Goal: Information Seeking & Learning: Learn about a topic

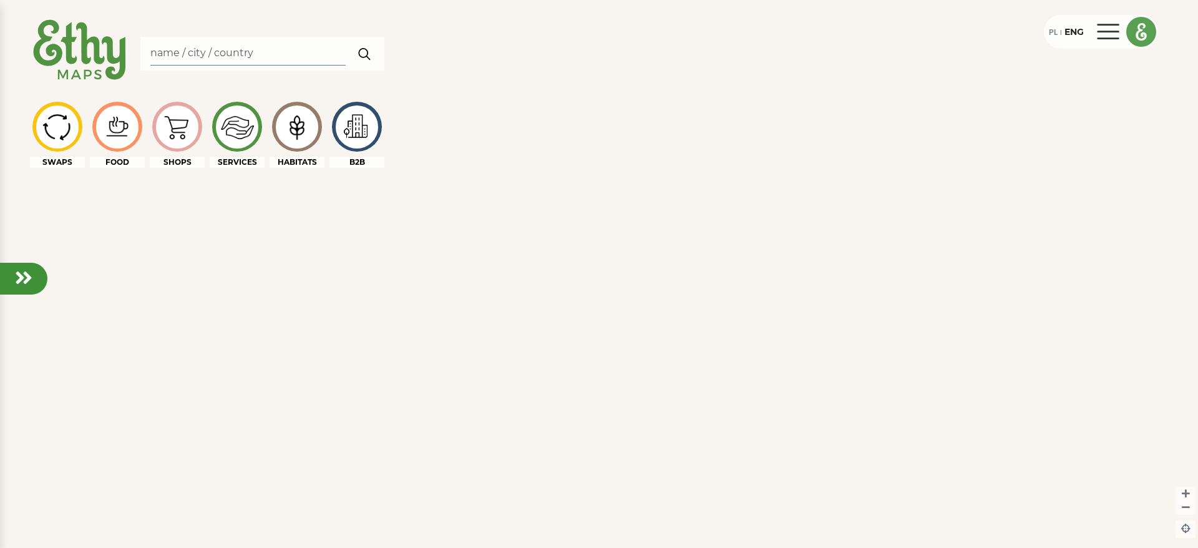
click at [1050, 31] on div "PL" at bounding box center [1052, 32] width 9 height 14
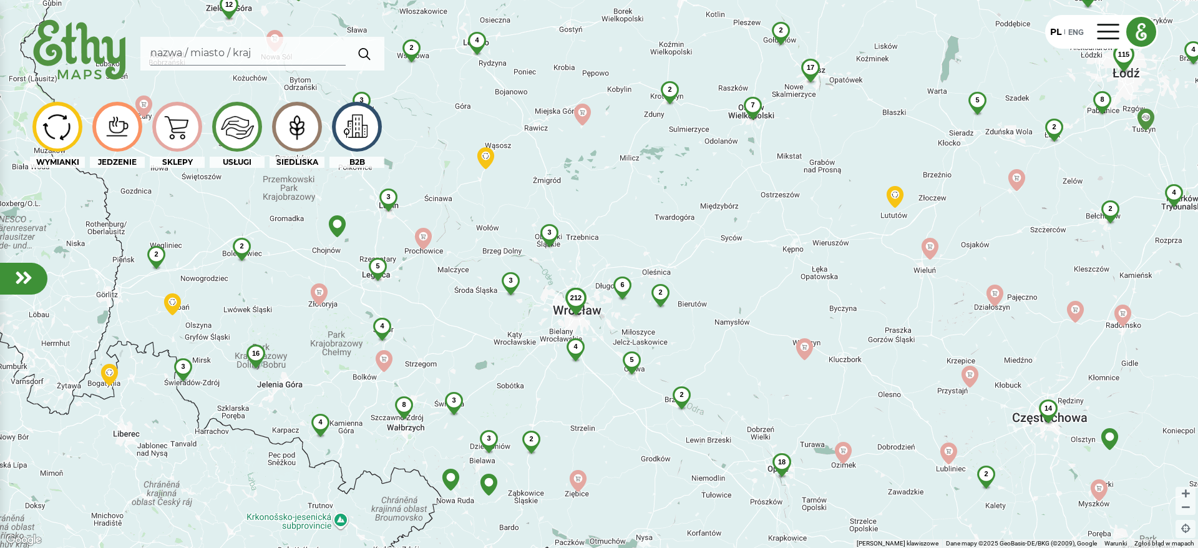
drag, startPoint x: 419, startPoint y: 402, endPoint x: 516, endPoint y: 344, distance: 113.1
click at [516, 344] on div "115 212 4 14 7 2 3 16 2 18 12 2 5 4 8 4 3 3 2 6 3 17 5 5 8 4 2 4 4 3 4 4 3 2 2 …" at bounding box center [599, 274] width 1198 height 548
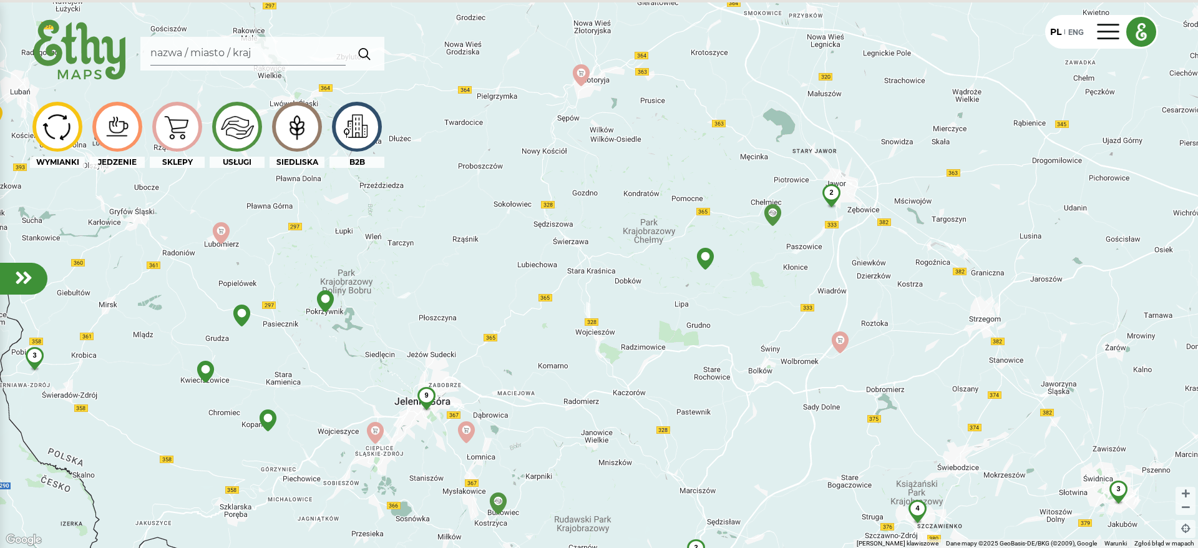
drag, startPoint x: 272, startPoint y: 331, endPoint x: 345, endPoint y: 368, distance: 82.0
click at [345, 368] on div "4 3 2 2 9 3" at bounding box center [599, 274] width 1198 height 548
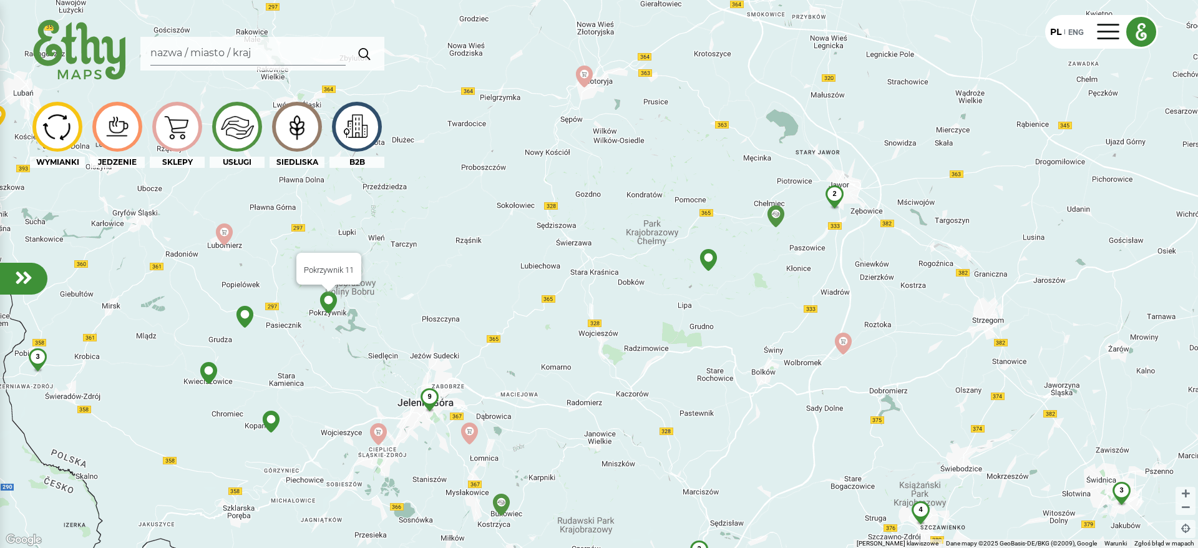
click at [329, 299] on img at bounding box center [328, 302] width 22 height 22
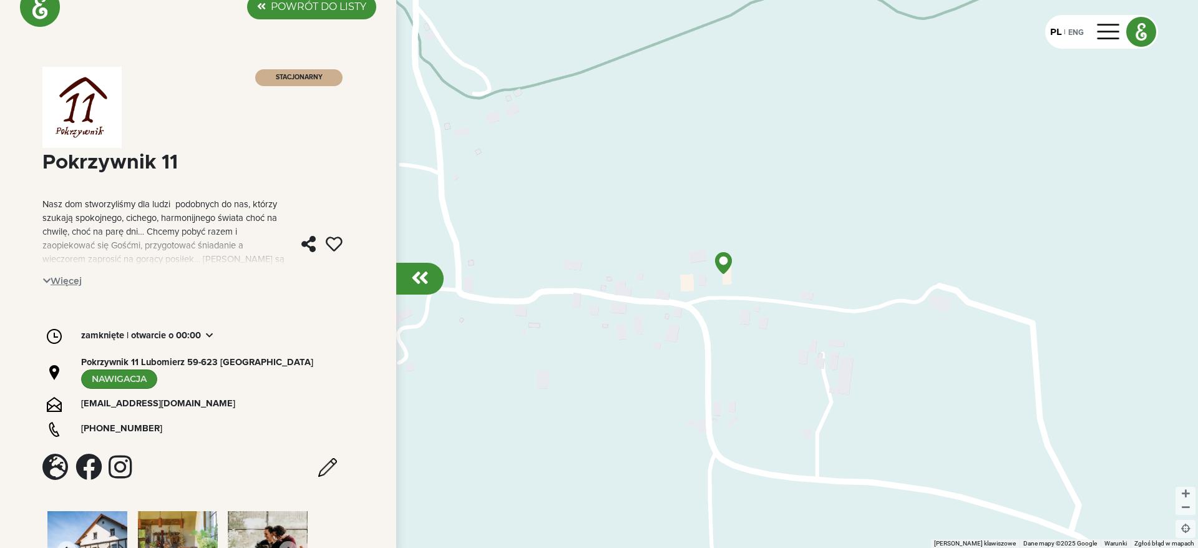
scroll to position [27, 0]
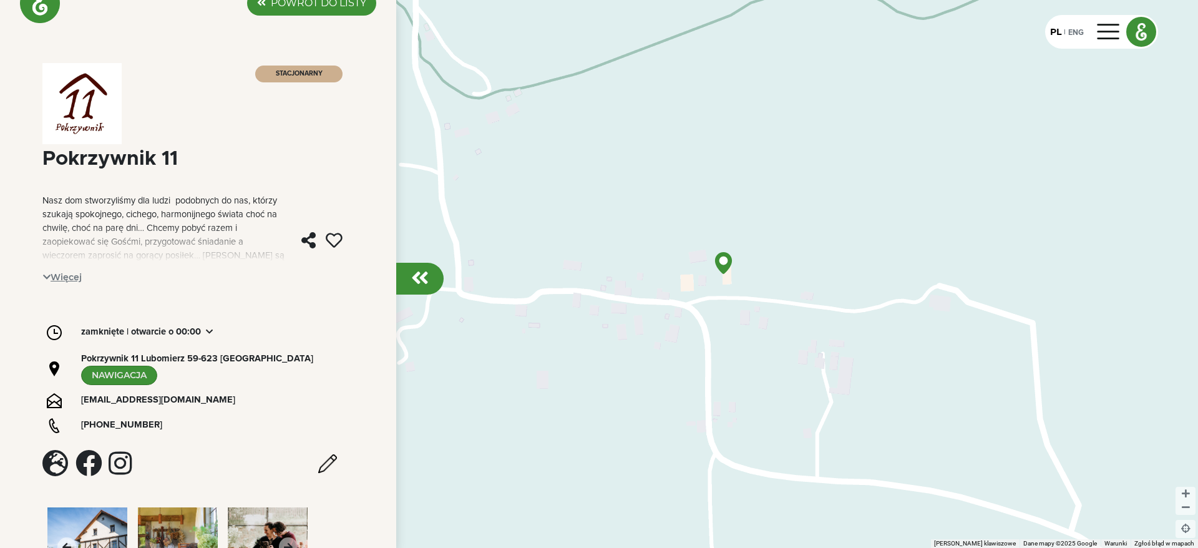
click at [69, 271] on span "Więcej" at bounding box center [62, 277] width 40 height 19
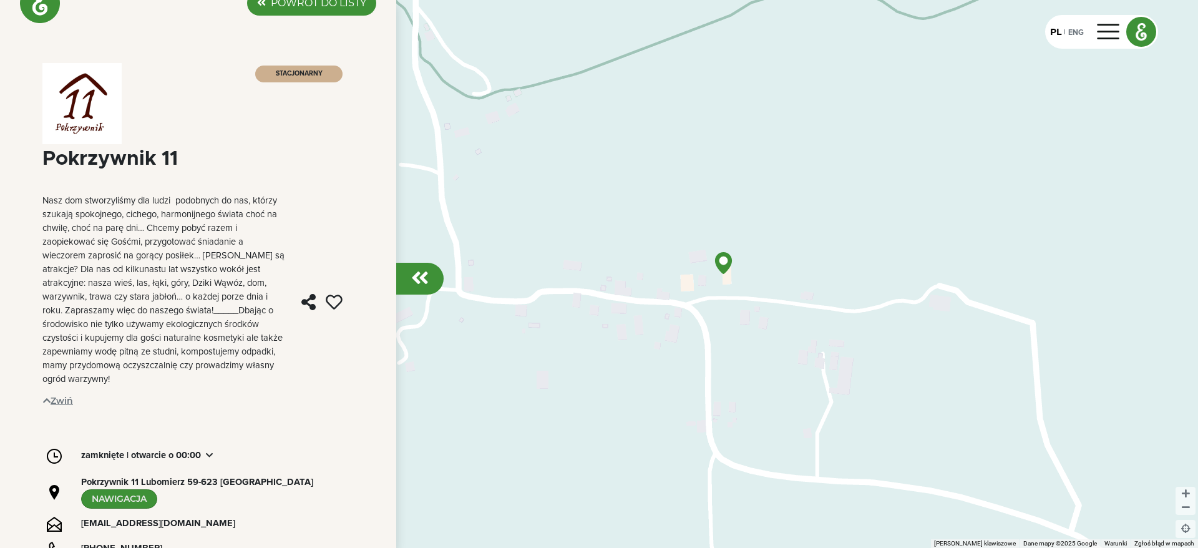
scroll to position [196, 0]
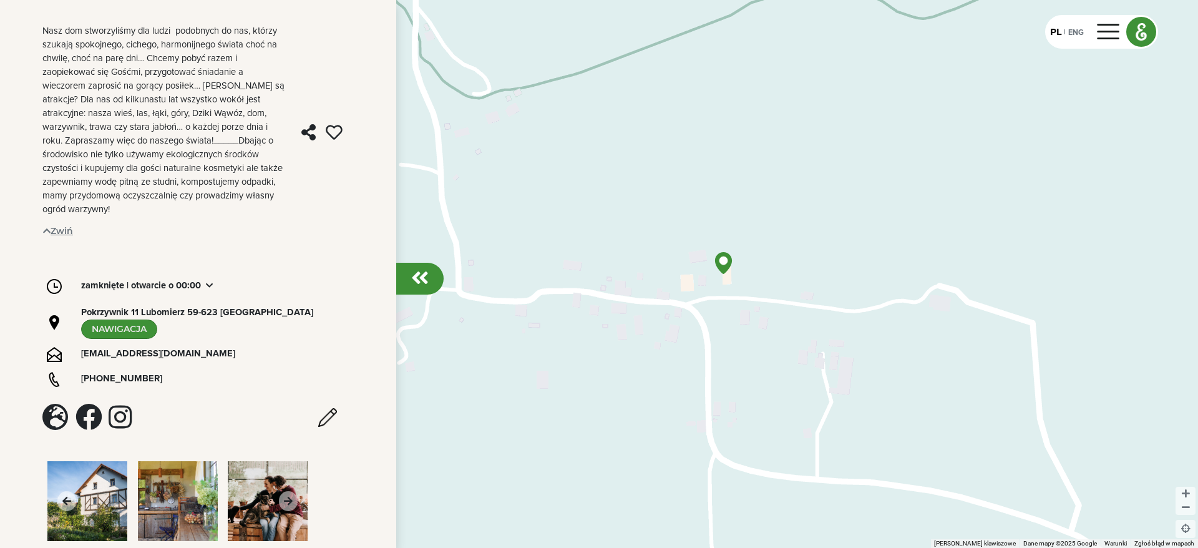
click at [281, 491] on icon at bounding box center [288, 501] width 19 height 20
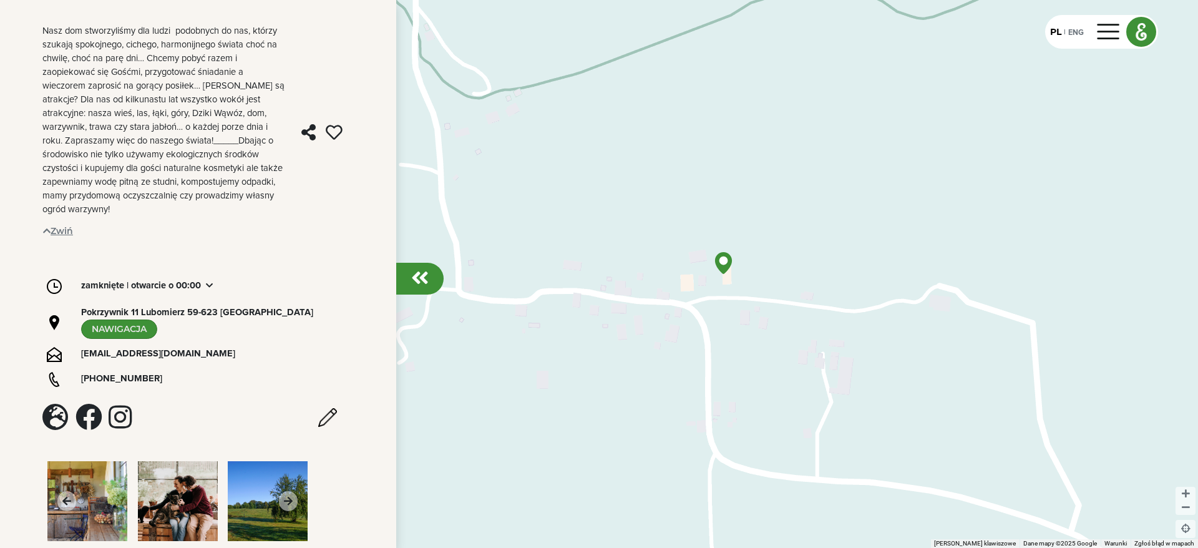
click at [175, 482] on img at bounding box center [178, 501] width 80 height 80
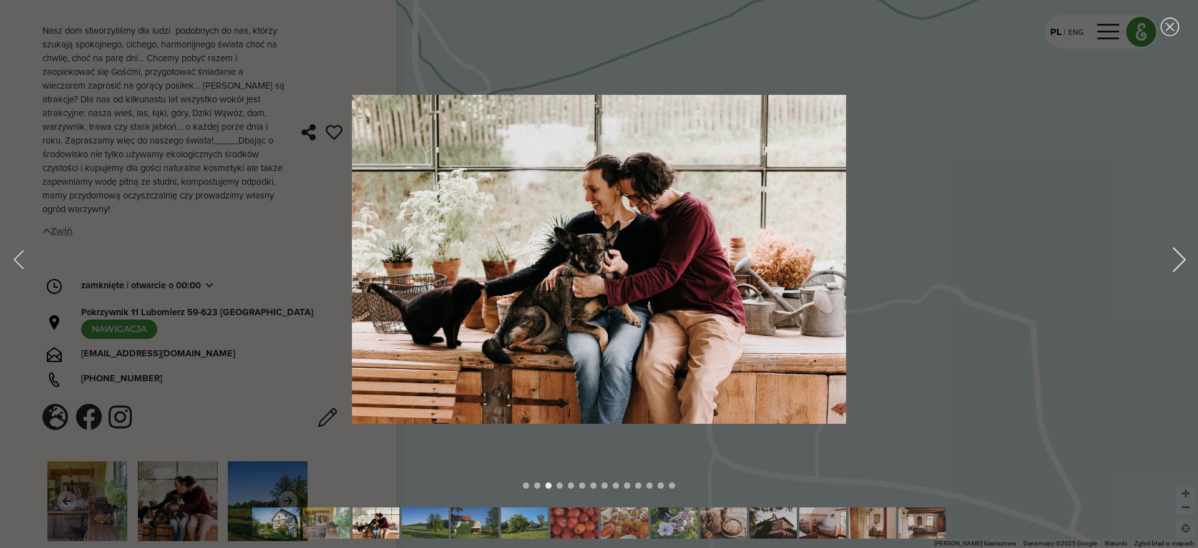
click at [1183, 257] on div "Next image" at bounding box center [1178, 259] width 25 height 25
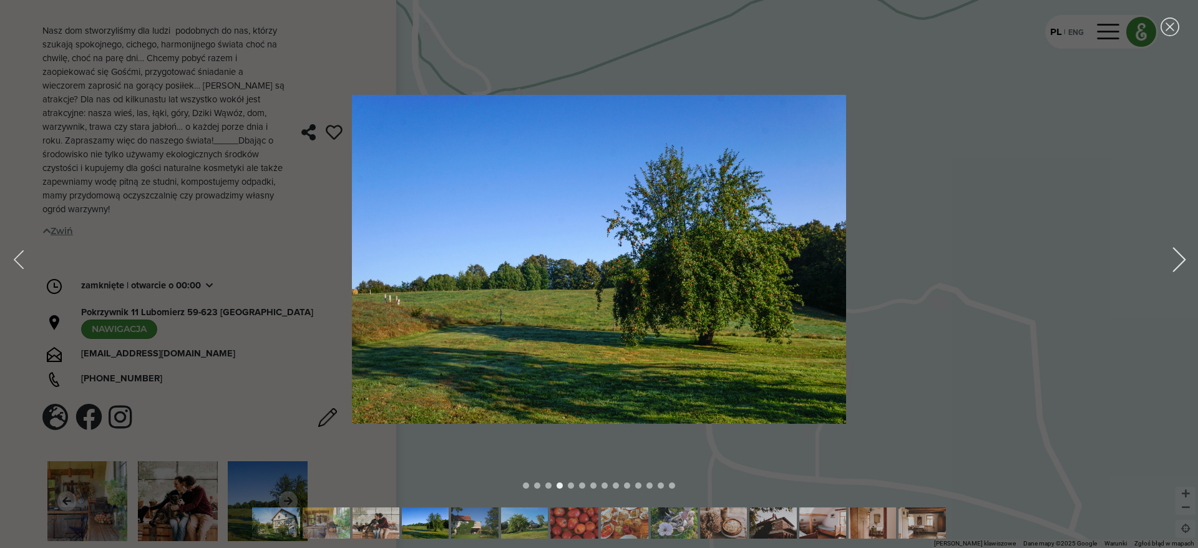
click at [1183, 257] on div "Next image" at bounding box center [1178, 259] width 25 height 25
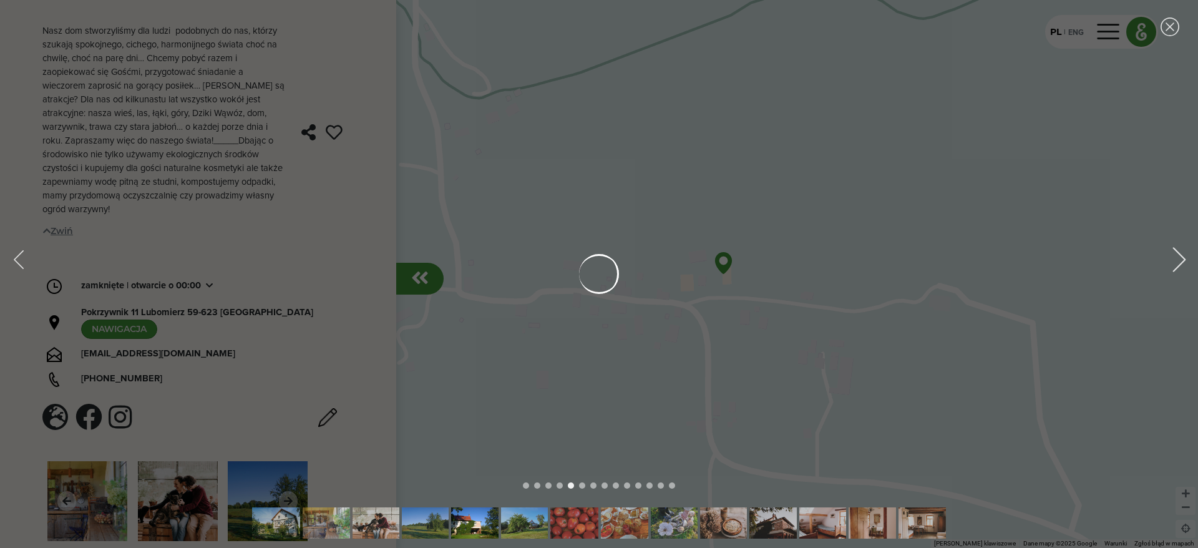
click at [1183, 257] on div "Next image" at bounding box center [1178, 259] width 25 height 25
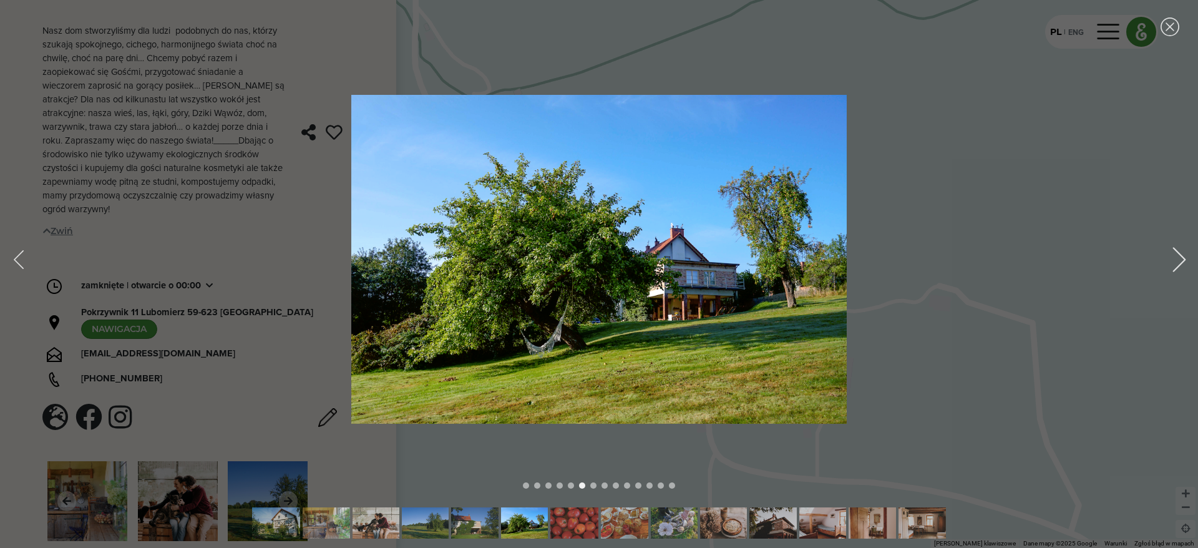
click at [1183, 257] on div "Next image" at bounding box center [1178, 259] width 25 height 25
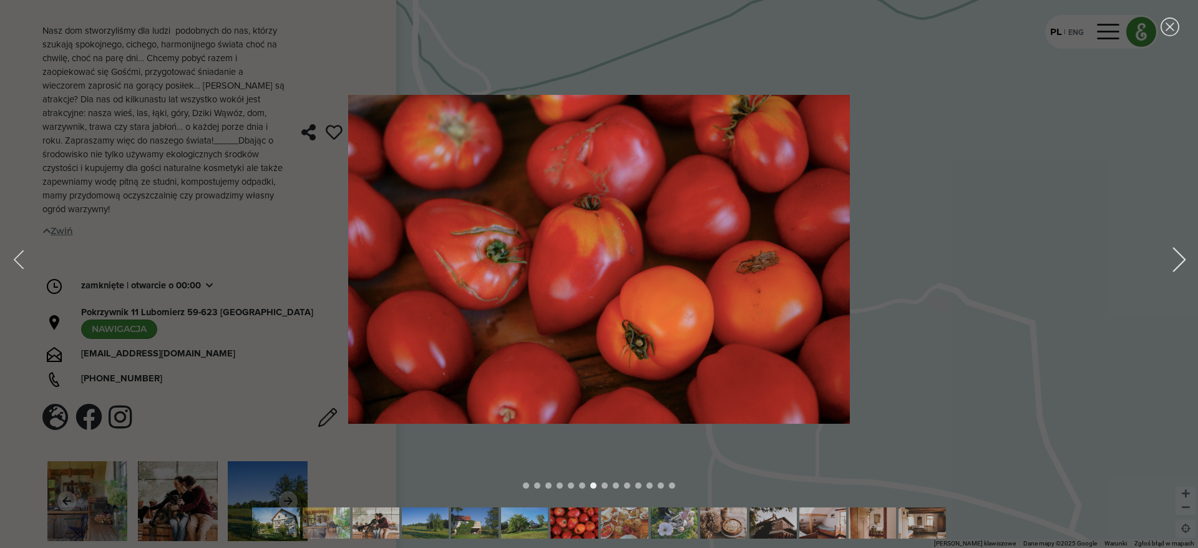
click at [1183, 257] on div "Next image" at bounding box center [1178, 259] width 25 height 25
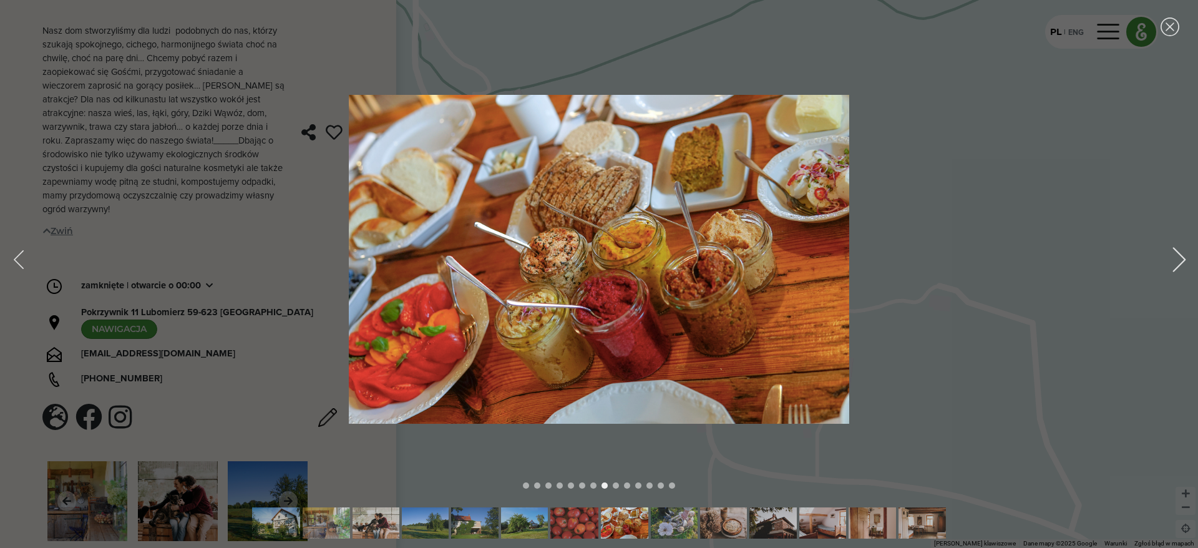
click at [1183, 257] on div "Next image" at bounding box center [1178, 259] width 25 height 25
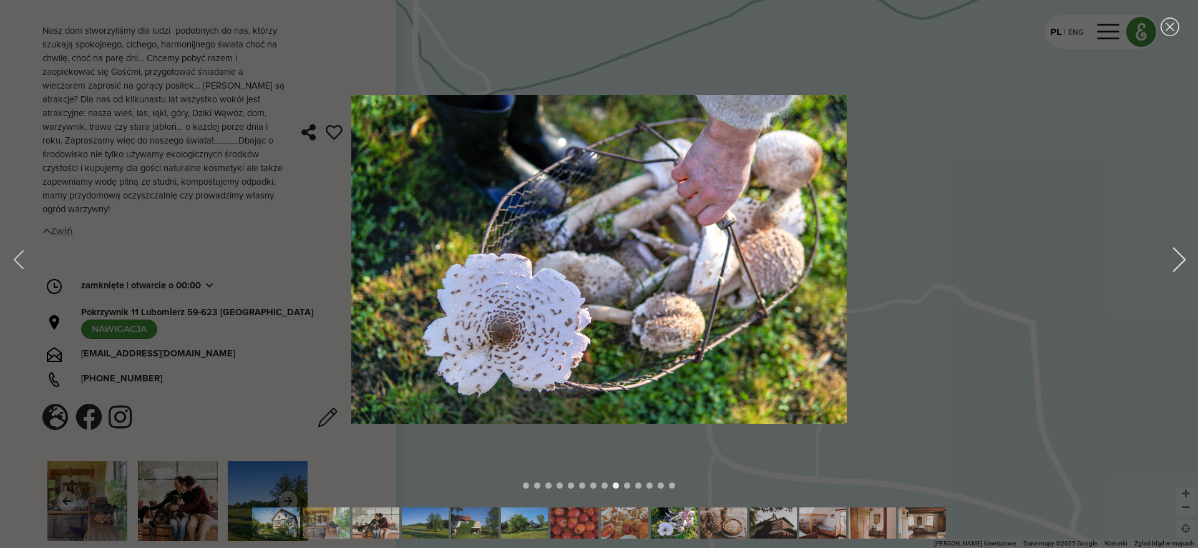
click at [1183, 257] on div "Next image" at bounding box center [1178, 259] width 25 height 25
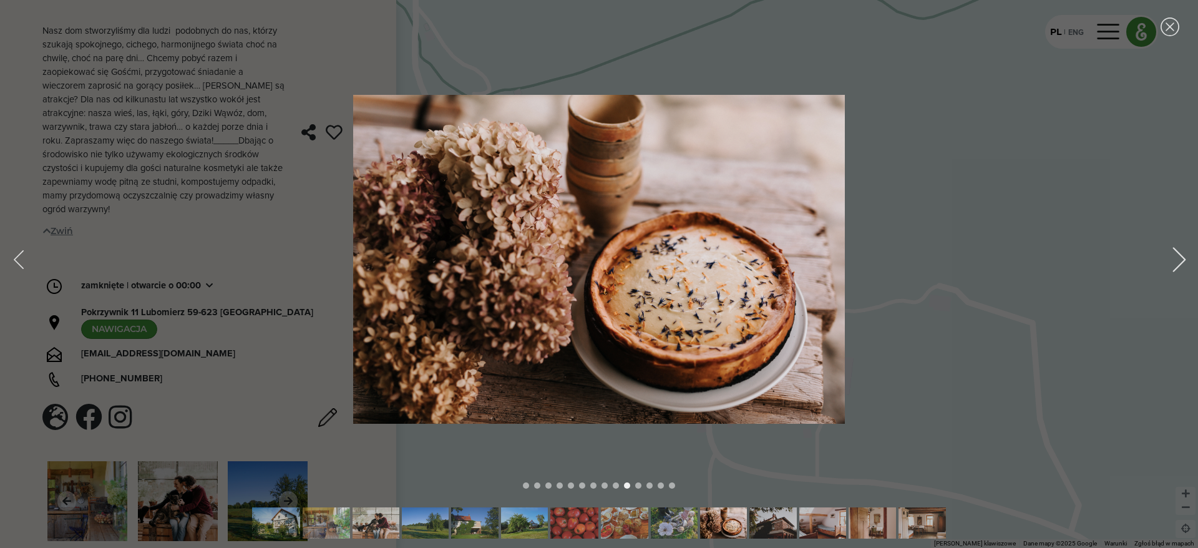
click at [1183, 257] on div "Next image" at bounding box center [1178, 259] width 25 height 25
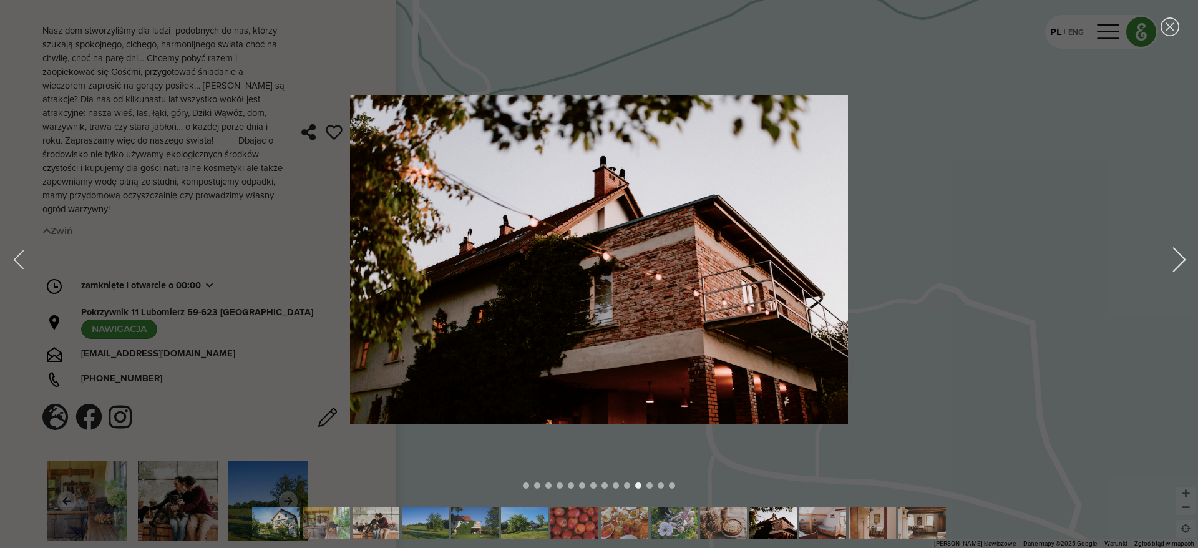
click at [1183, 257] on div "Next image" at bounding box center [1178, 259] width 25 height 25
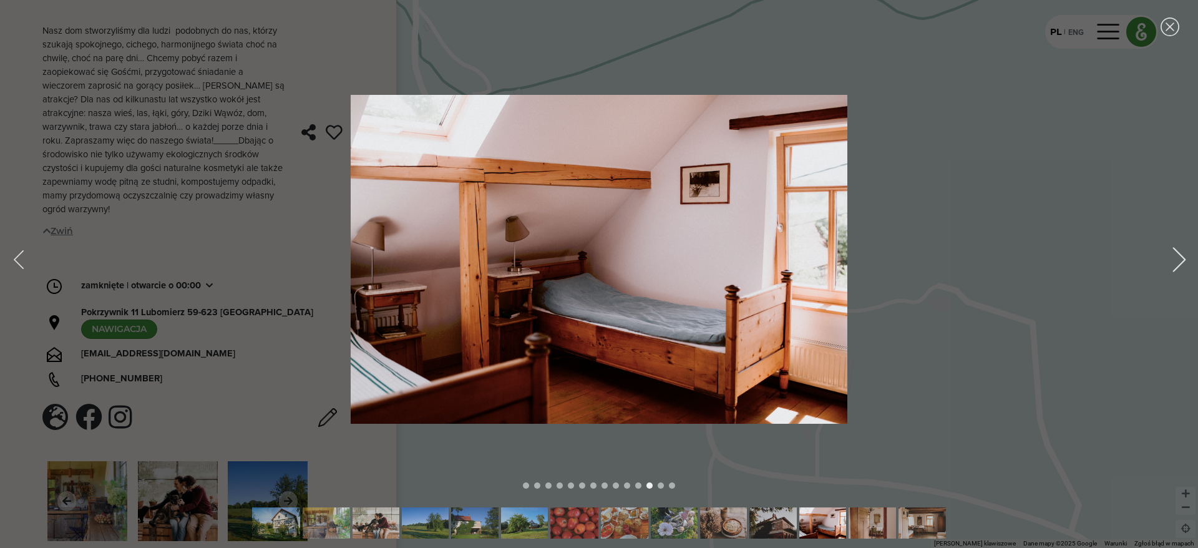
click at [1183, 257] on div "Next image" at bounding box center [1178, 259] width 25 height 25
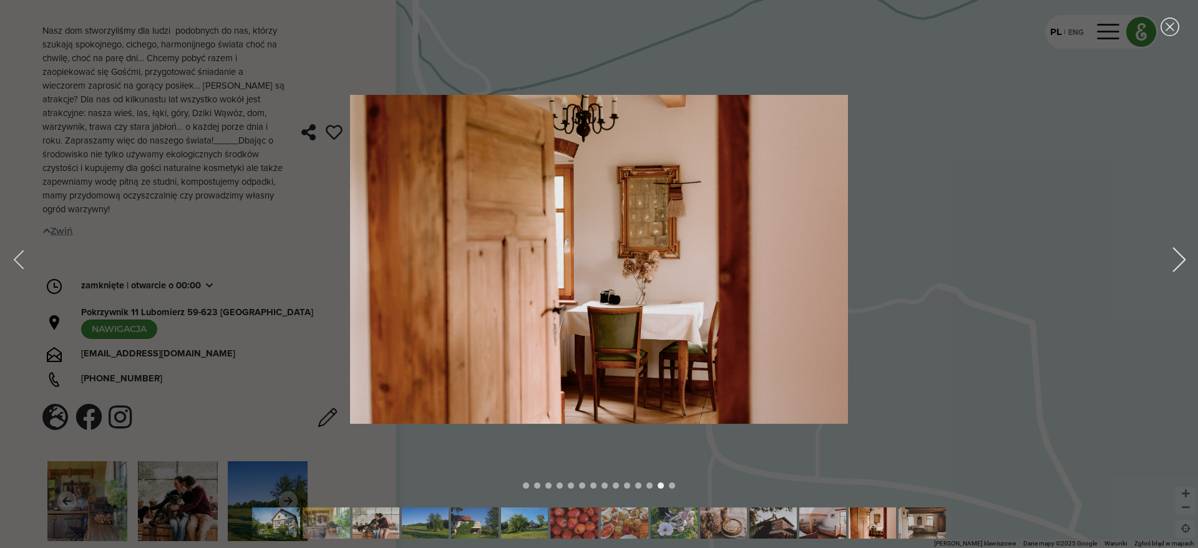
click at [1183, 257] on div "Next image" at bounding box center [1178, 259] width 25 height 25
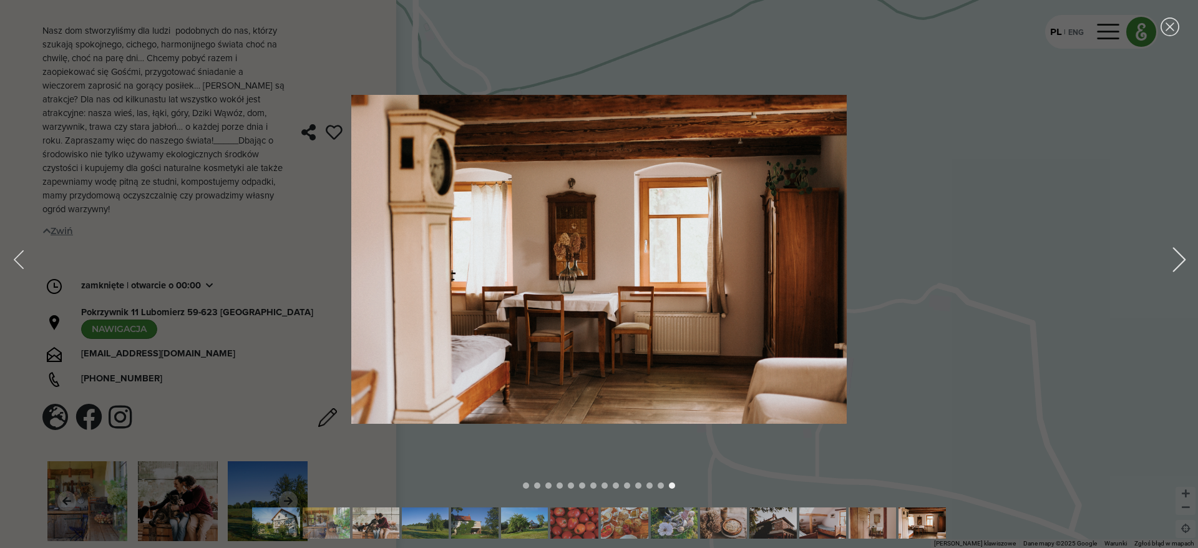
click at [1183, 257] on div "Next image" at bounding box center [1178, 259] width 25 height 25
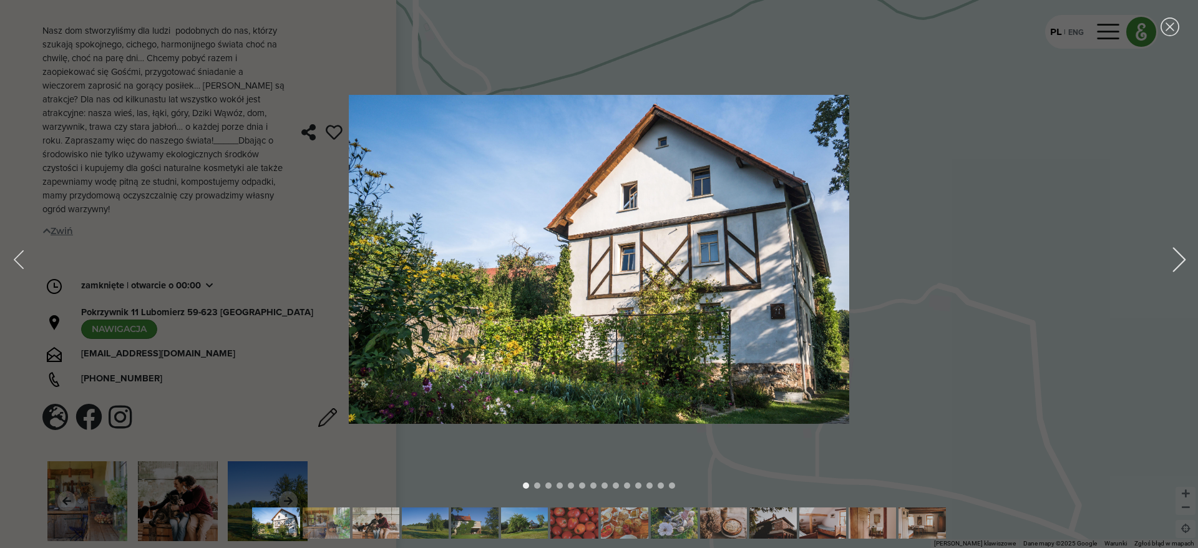
click at [1183, 257] on div "Next image" at bounding box center [1178, 259] width 25 height 25
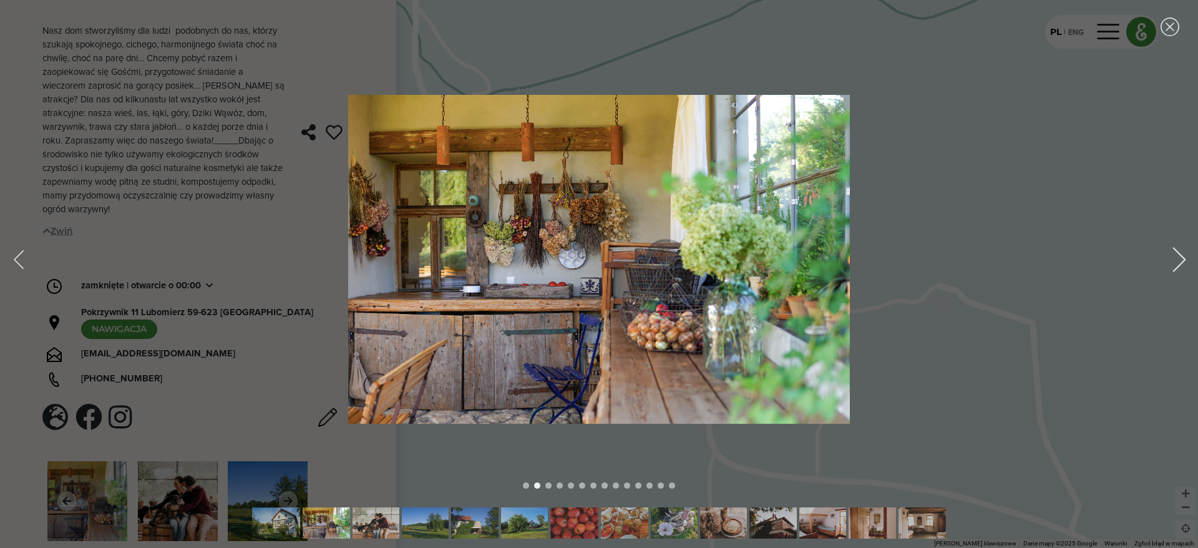
click at [1183, 257] on div "Next image" at bounding box center [1178, 259] width 25 height 25
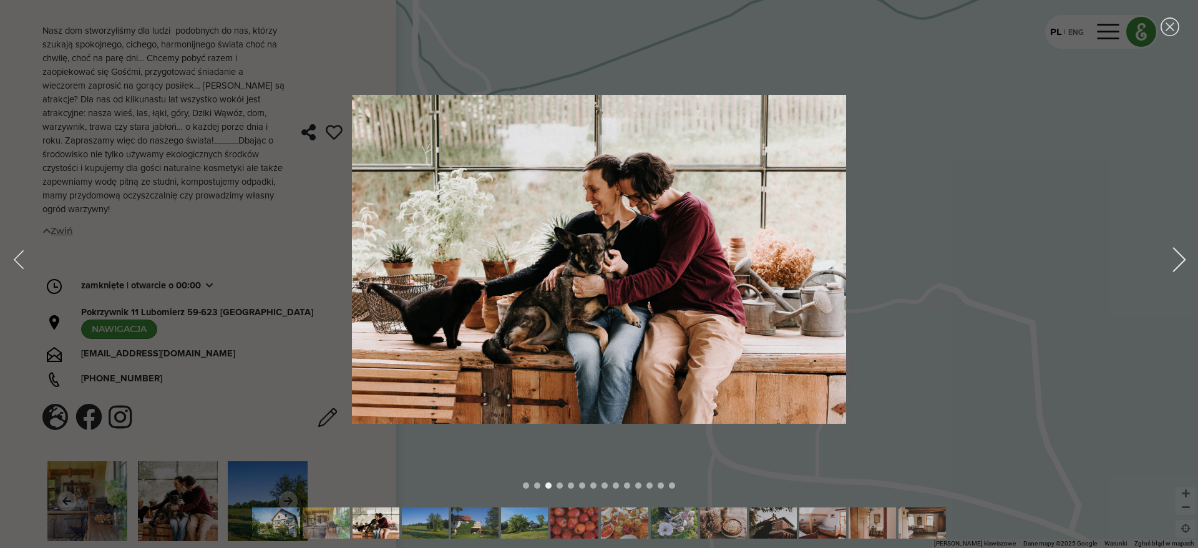
click at [1183, 257] on div "Next image" at bounding box center [1178, 259] width 25 height 25
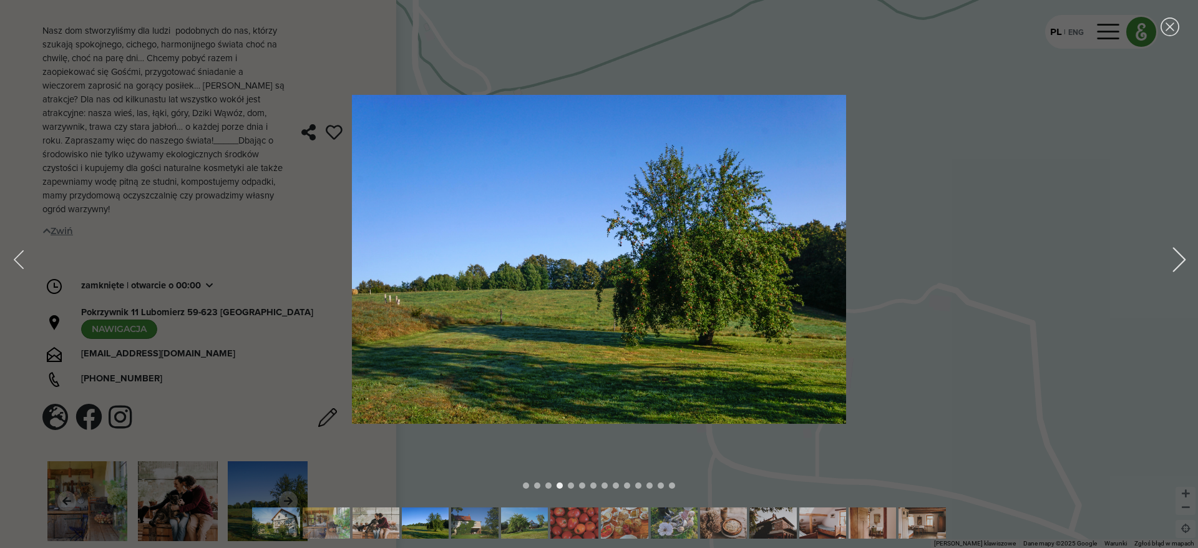
click at [1183, 257] on div "Next image" at bounding box center [1178, 259] width 25 height 25
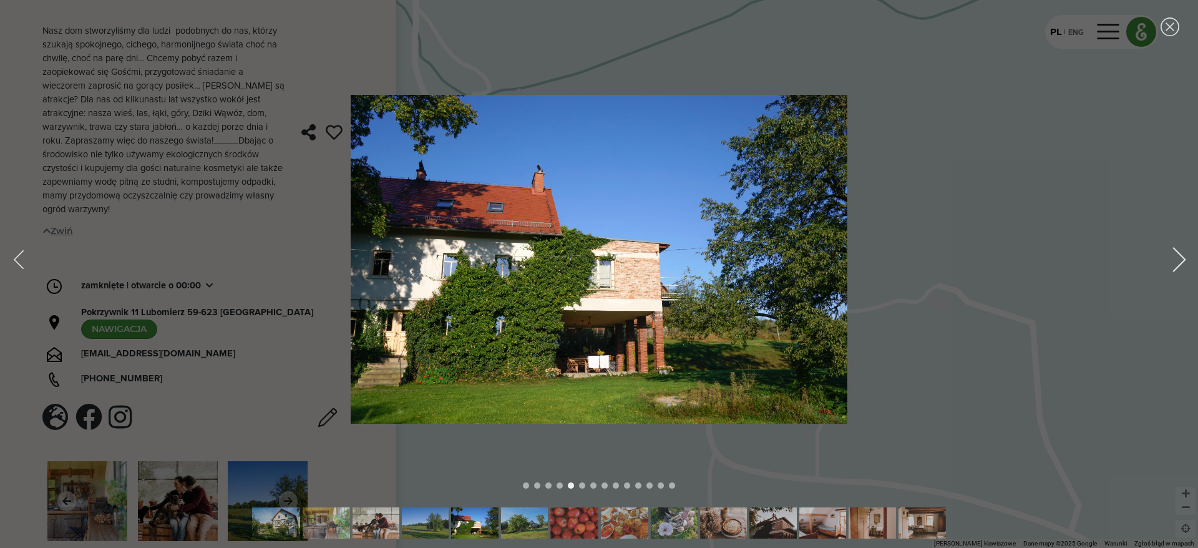
click at [1183, 257] on div "Next image" at bounding box center [1178, 259] width 25 height 25
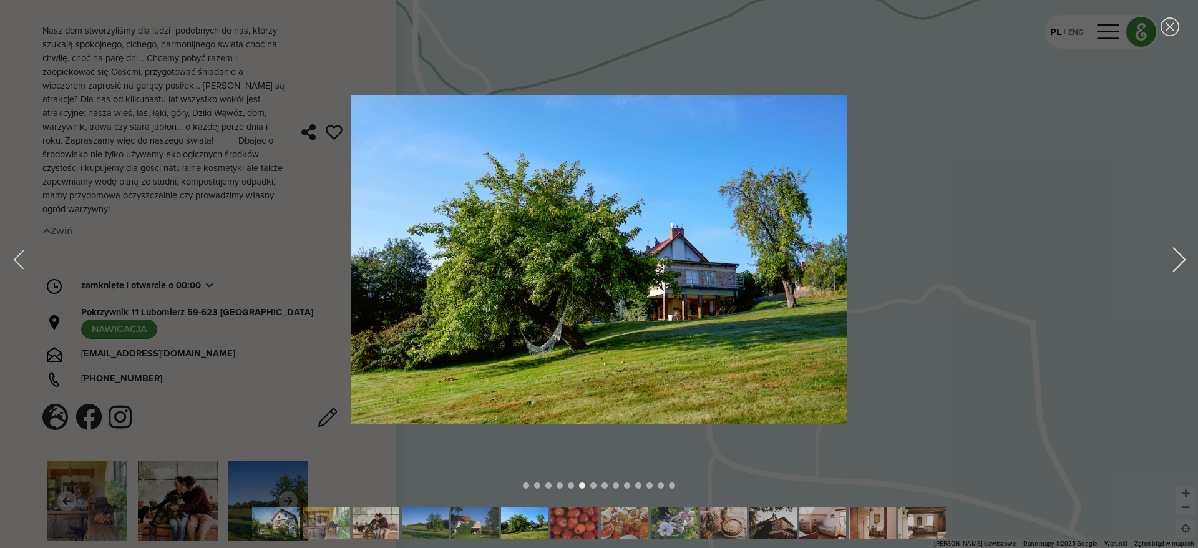
click at [1183, 257] on div "Next image" at bounding box center [1178, 259] width 25 height 25
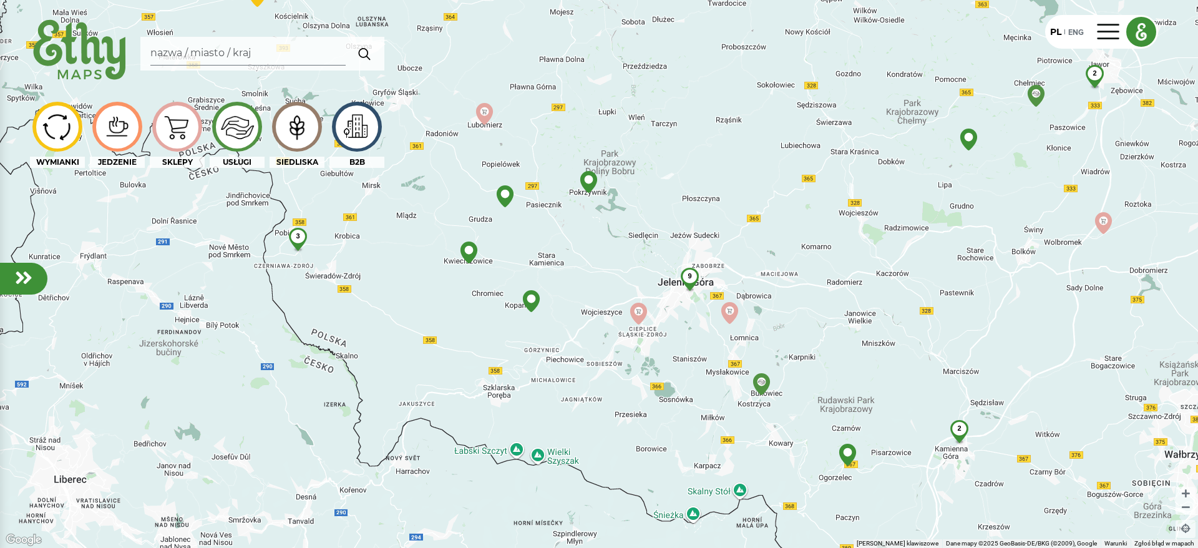
drag, startPoint x: 846, startPoint y: 294, endPoint x: 720, endPoint y: 226, distance: 142.9
click at [720, 226] on div "Aby korzystać z interfejsu, używaj klawiszy strzałek. 3 2 2 9" at bounding box center [599, 274] width 1198 height 548
click at [695, 282] on div "9" at bounding box center [689, 276] width 33 height 17
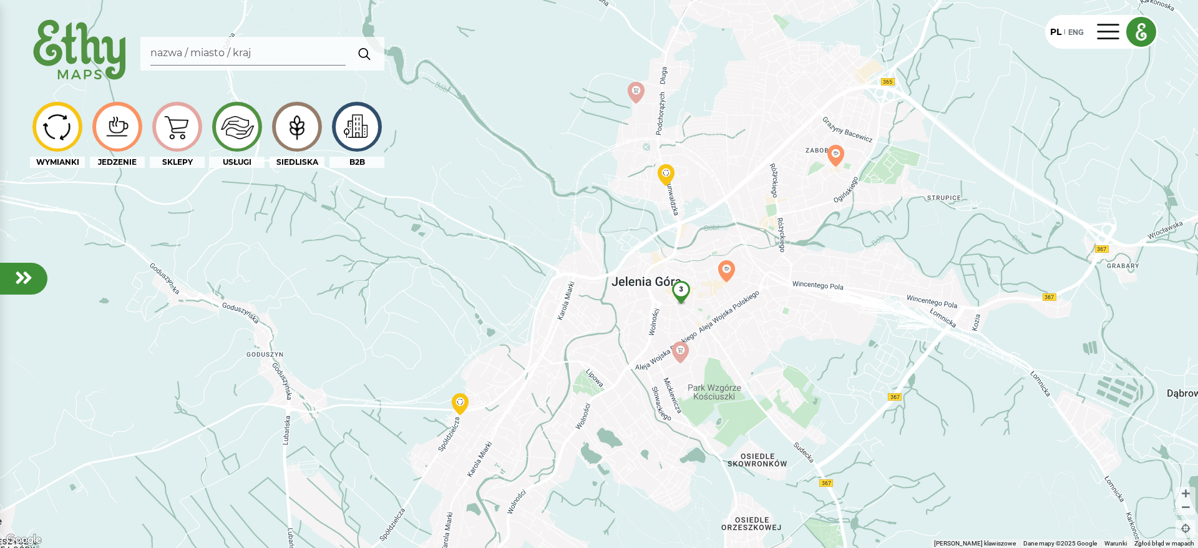
click at [679, 298] on img at bounding box center [680, 297] width 33 height 32
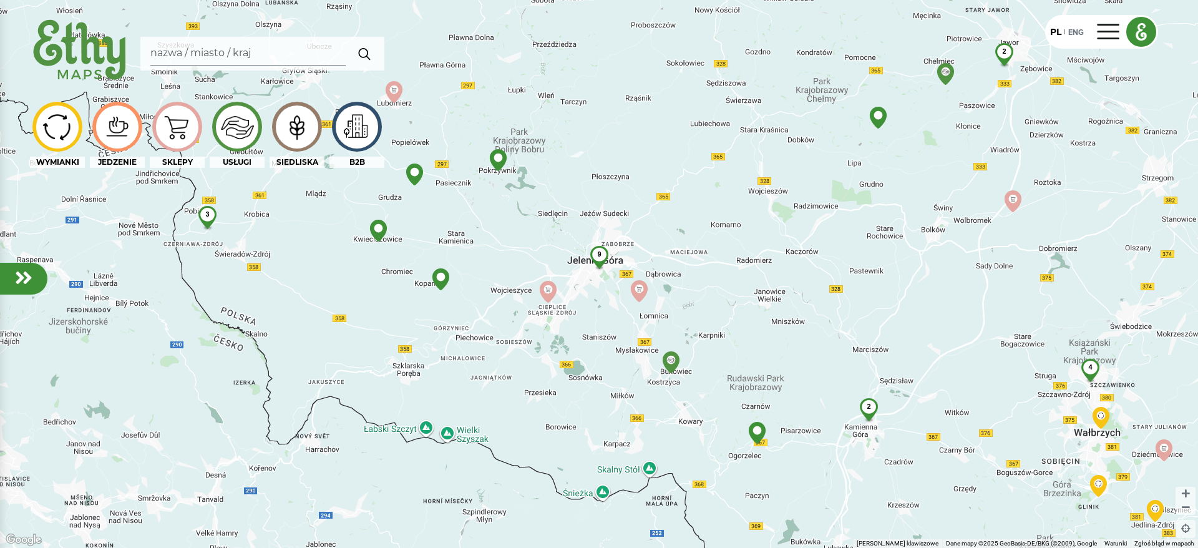
click at [601, 255] on div "9" at bounding box center [599, 254] width 33 height 17
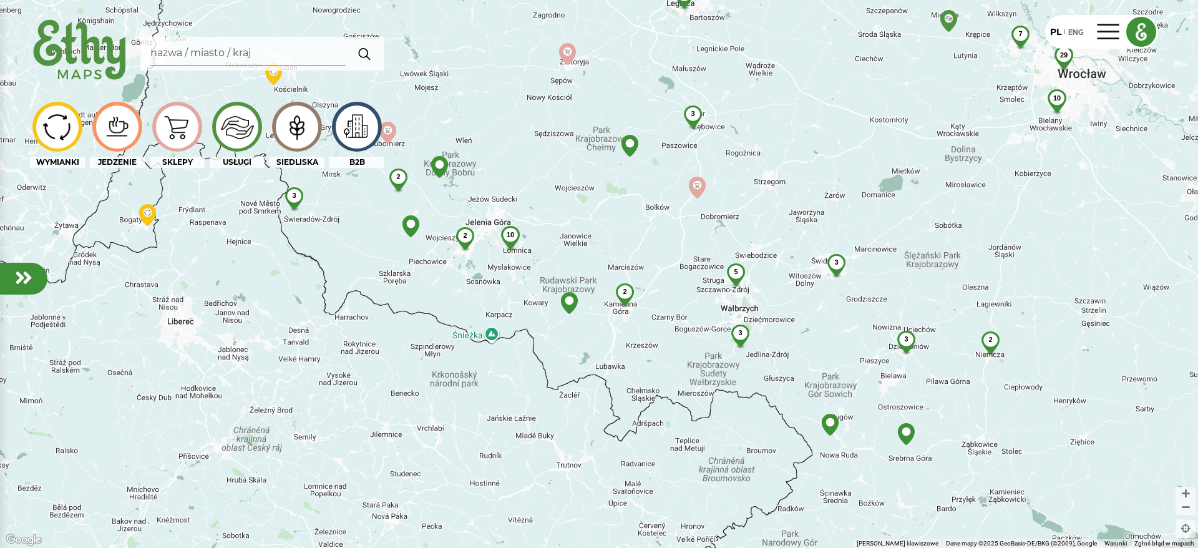
drag, startPoint x: 839, startPoint y: 435, endPoint x: 665, endPoint y: 353, distance: 192.5
click at [665, 353] on div "Aby korzystać z interfejsu, używaj klawiszy strzałek. 10 29 5 2 10 3 2 5 2 7 3 …" at bounding box center [599, 274] width 1198 height 548
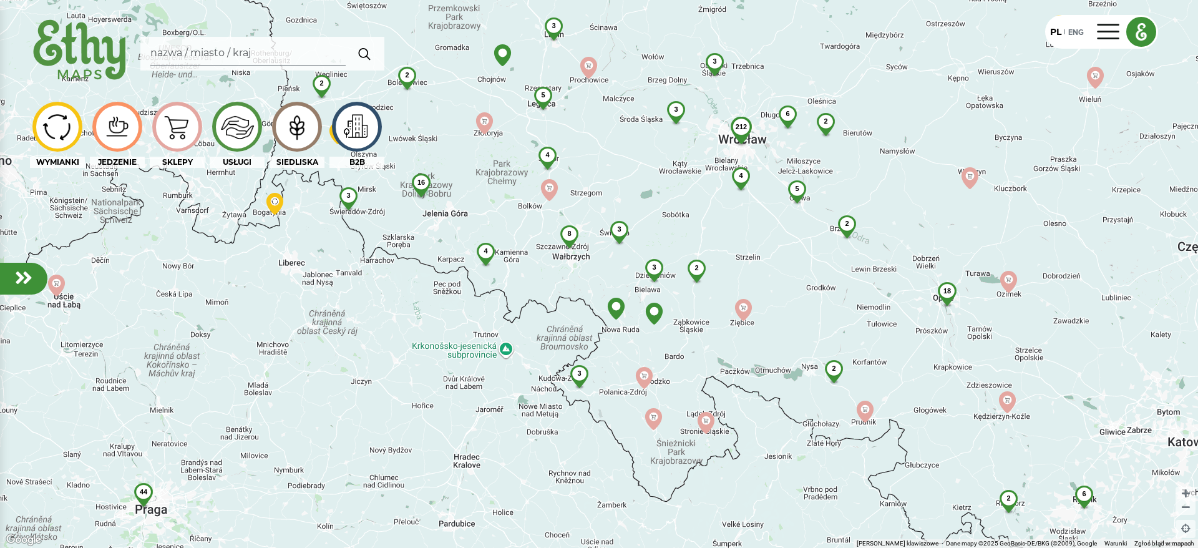
drag, startPoint x: 877, startPoint y: 446, endPoint x: 742, endPoint y: 374, distance: 152.6
click at [742, 374] on div "Aby korzystać z interfejsu, używaj klawiszy strzałek. 212 7 3 16 18 5 4 44 8 3 …" at bounding box center [599, 274] width 1198 height 548
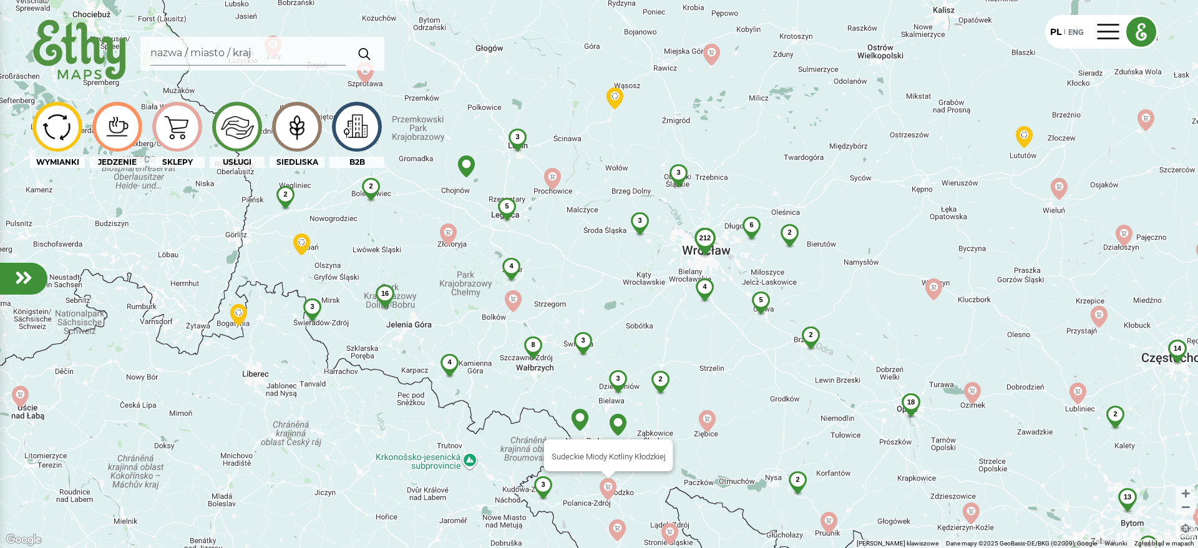
drag, startPoint x: 730, startPoint y: 230, endPoint x: 706, endPoint y: 400, distance: 171.9
click at [706, 400] on div "Aby korzystać z interfejsu, używaj klawiszy strzałek. 212 14 3 16 80 18 11 7 25…" at bounding box center [599, 274] width 1198 height 548
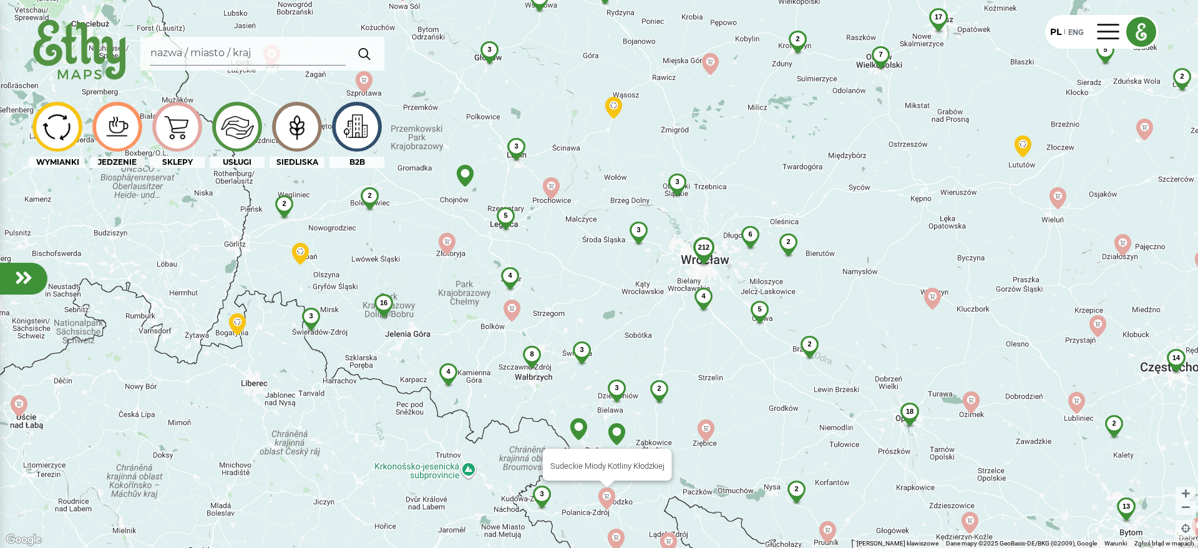
click at [509, 273] on span "4" at bounding box center [510, 274] width 4 height 7
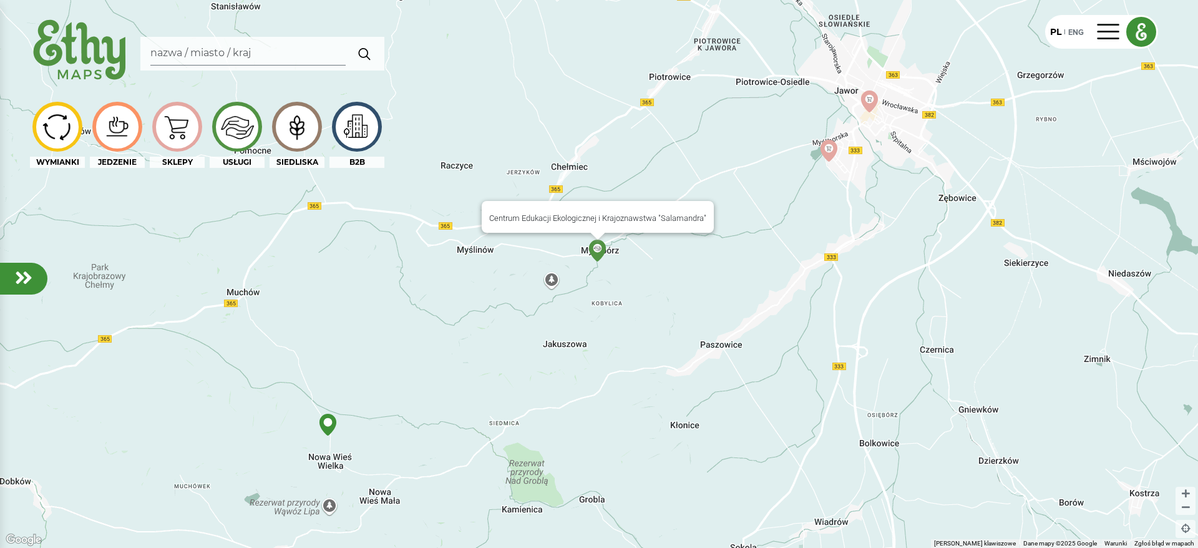
click at [598, 255] on img at bounding box center [597, 251] width 22 height 22
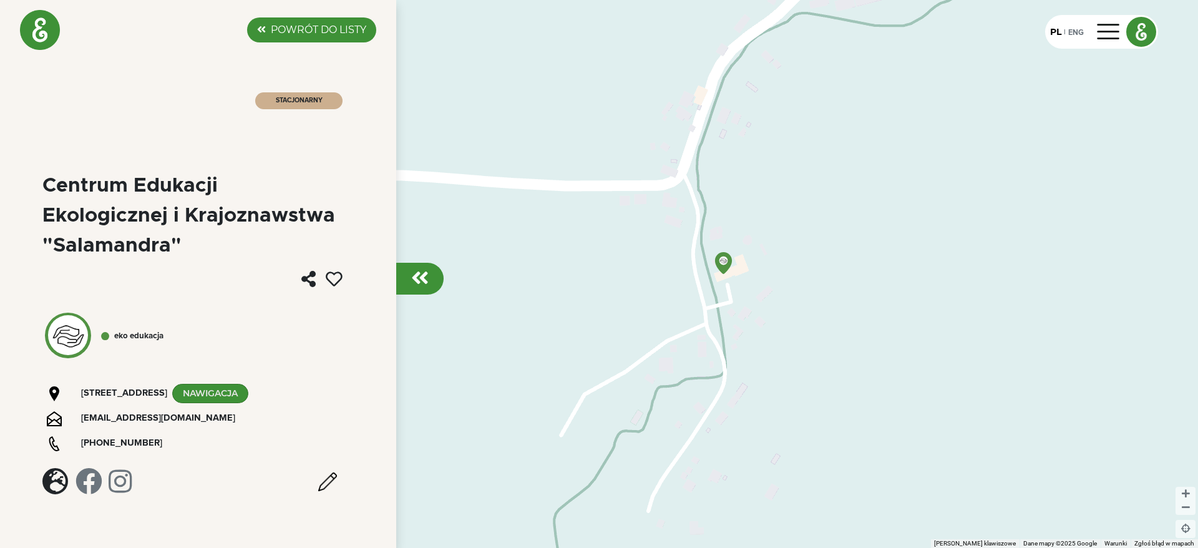
click at [432, 282] on div at bounding box center [419, 279] width 47 height 32
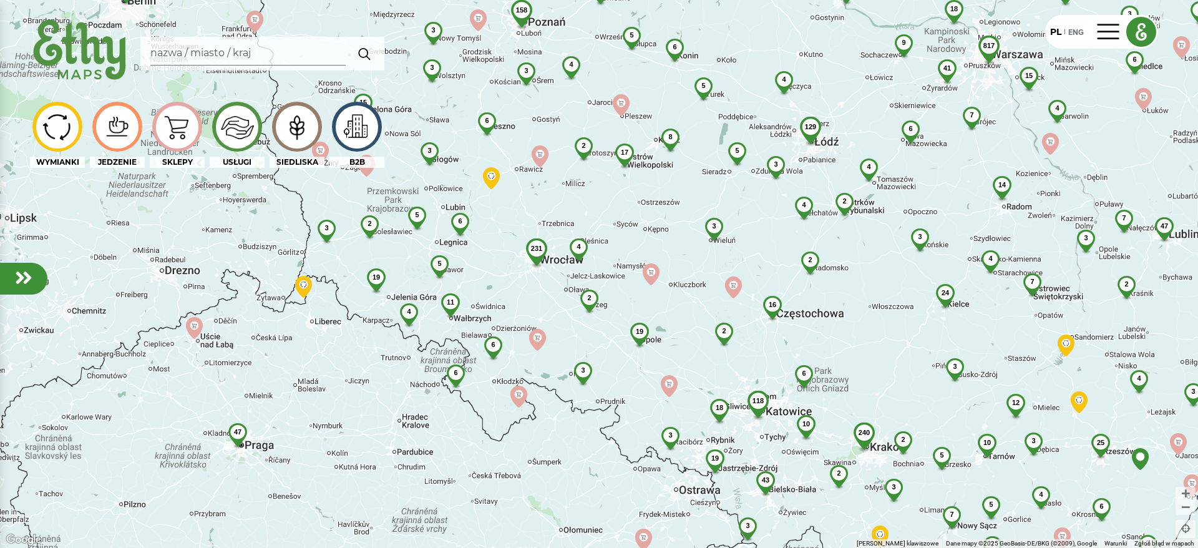
click at [248, 127] on img at bounding box center [237, 126] width 42 height 41
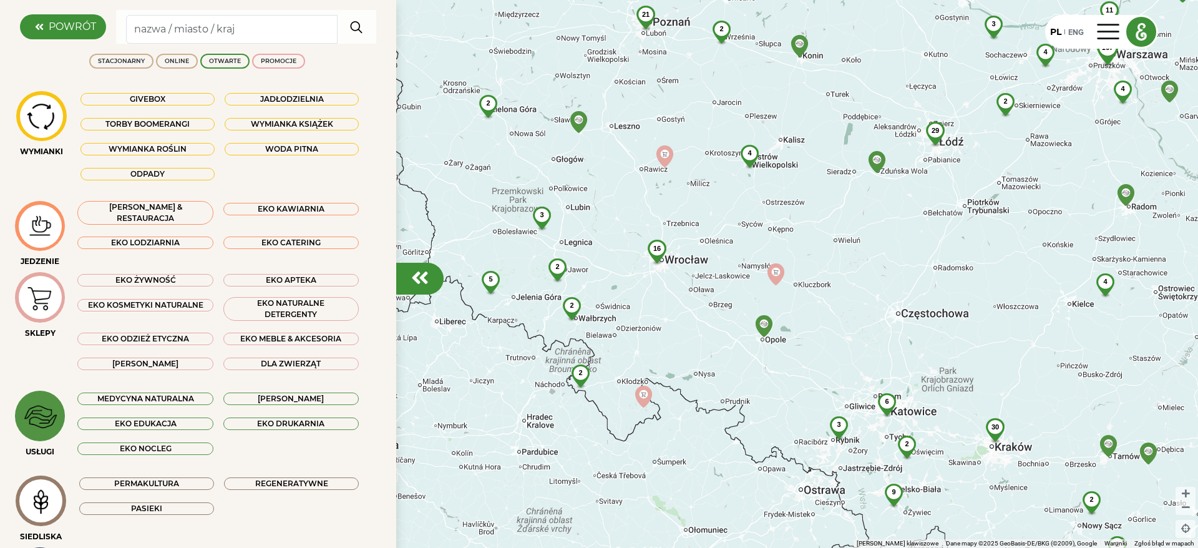
click at [177, 447] on div "EKO NOCLEG" at bounding box center [144, 448] width 135 height 12
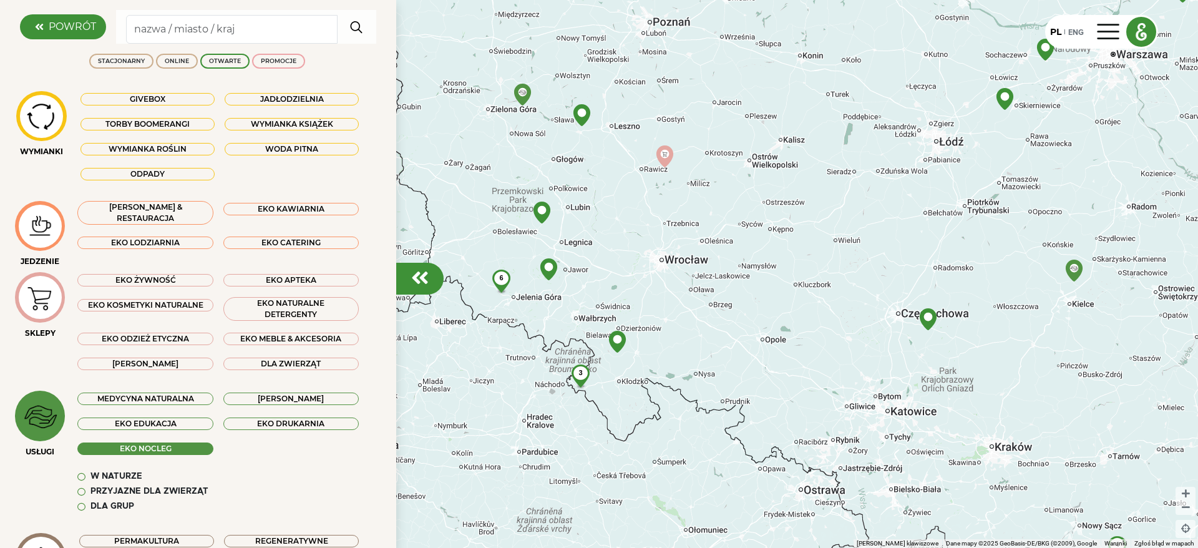
click at [110, 473] on div "W naturze" at bounding box center [116, 476] width 52 height 12
click at [109, 491] on div "Przyjazne dla zwierząt" at bounding box center [149, 491] width 118 height 12
click at [110, 487] on div "Przyjazne dla zwierząt" at bounding box center [149, 491] width 118 height 12
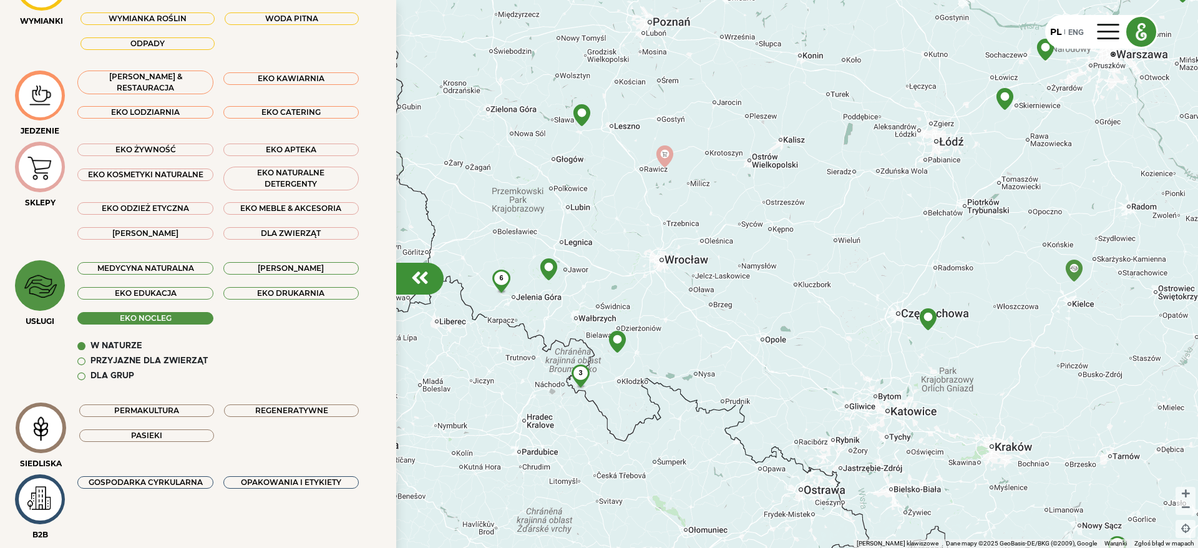
scroll to position [158, 0]
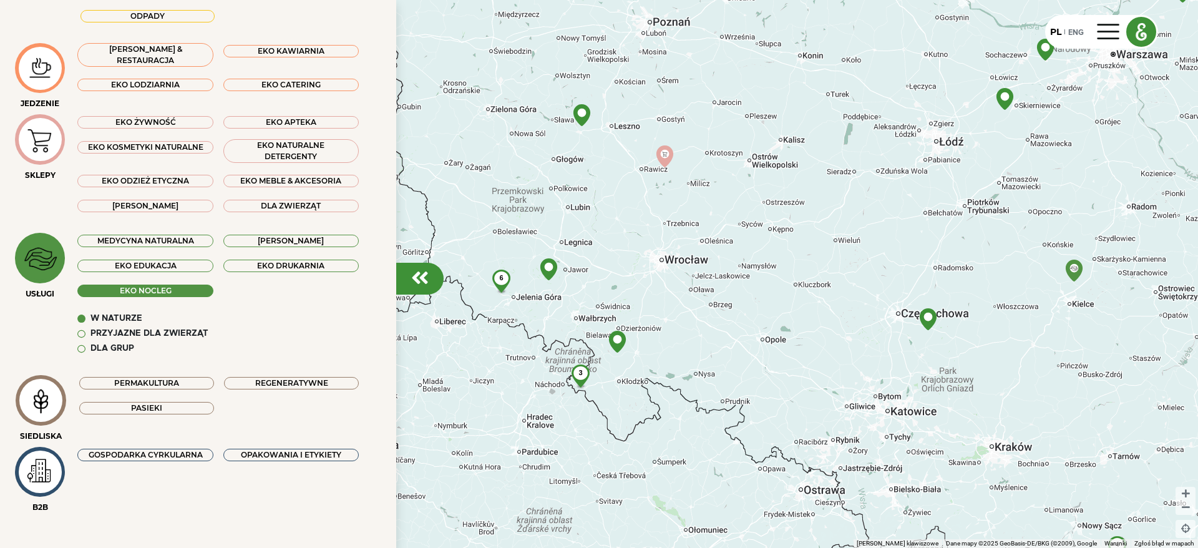
click at [419, 278] on em at bounding box center [419, 278] width 17 height 20
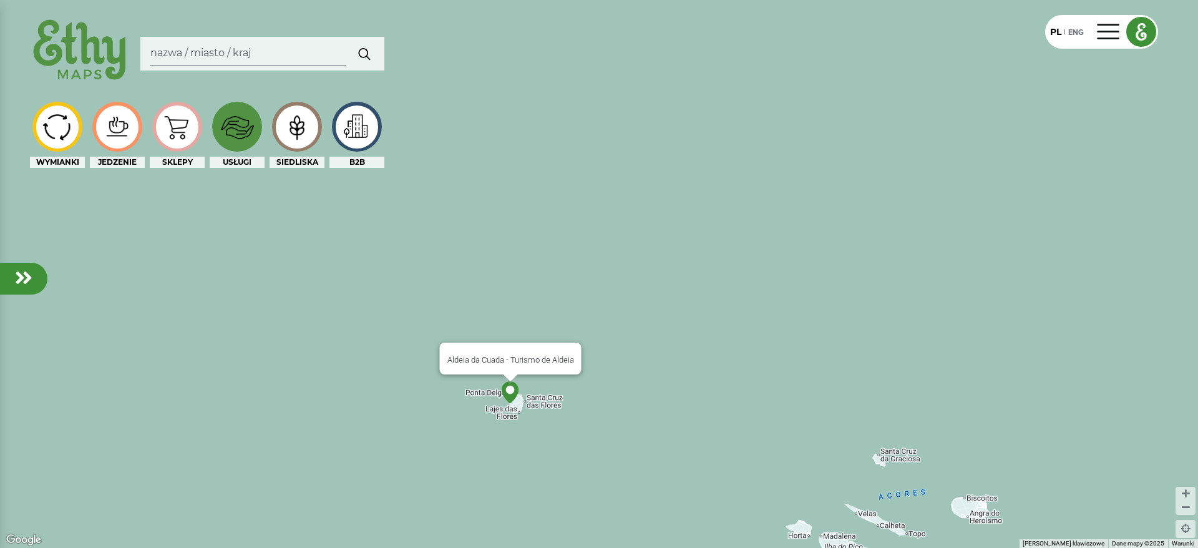
click at [510, 394] on img at bounding box center [510, 392] width 22 height 22
